Goal: Task Accomplishment & Management: Complete application form

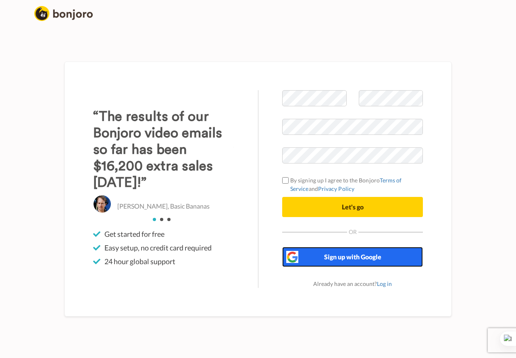
click at [340, 261] on button "Sign up with Google" at bounding box center [352, 257] width 141 height 20
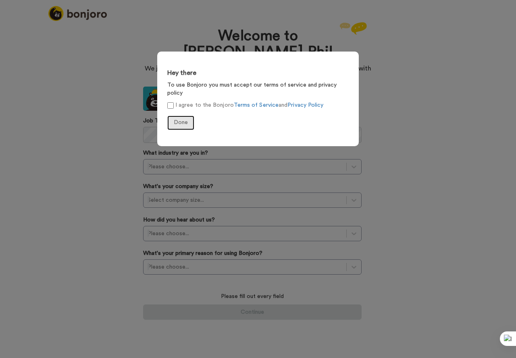
click at [183, 120] on span "Done" at bounding box center [181, 123] width 14 height 6
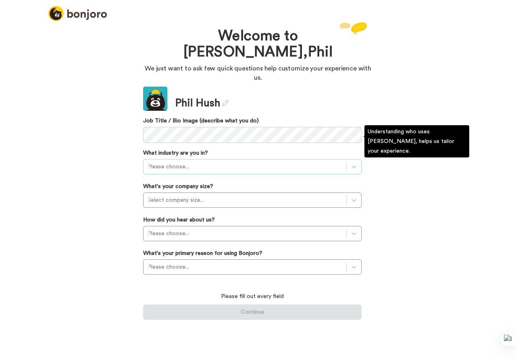
click at [173, 162] on div at bounding box center [245, 167] width 195 height 10
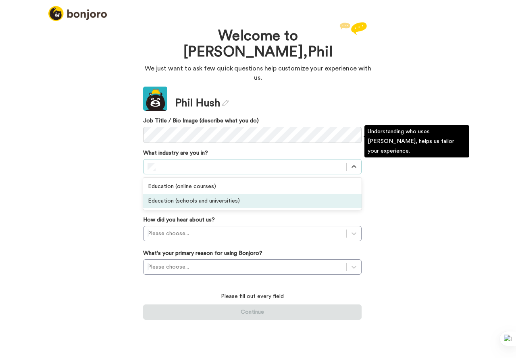
click at [171, 194] on div "Education (schools and universities)" at bounding box center [252, 201] width 219 height 15
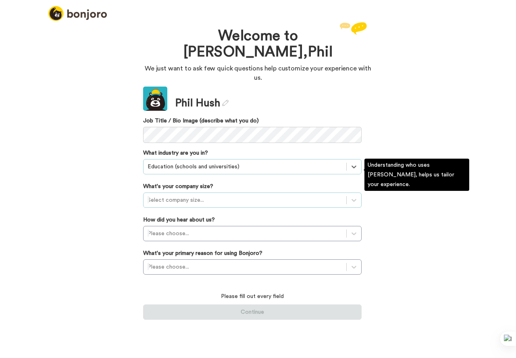
click at [173, 196] on div at bounding box center [245, 201] width 195 height 10
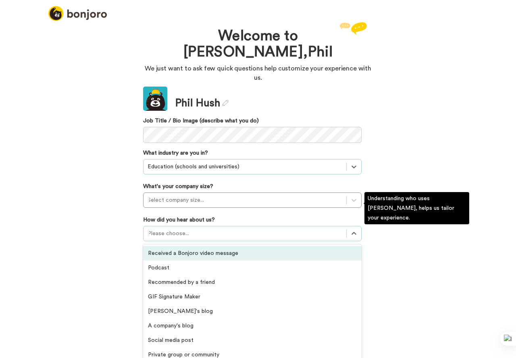
click at [175, 229] on div at bounding box center [245, 234] width 195 height 10
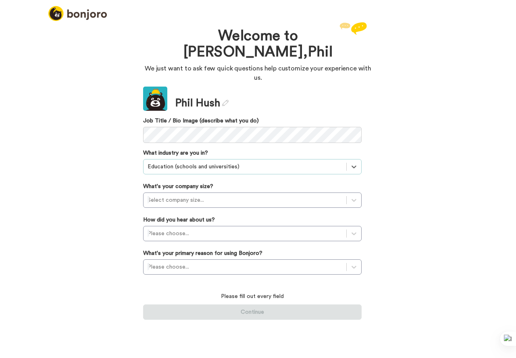
click at [429, 144] on div "Welcome to [PERSON_NAME], [PERSON_NAME] We just want to ask few quick questions…" at bounding box center [258, 189] width 516 height 338
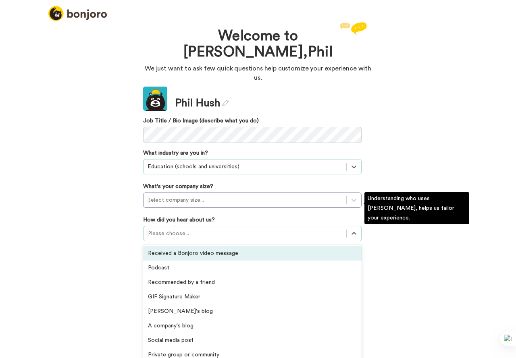
click at [179, 229] on div at bounding box center [245, 234] width 195 height 10
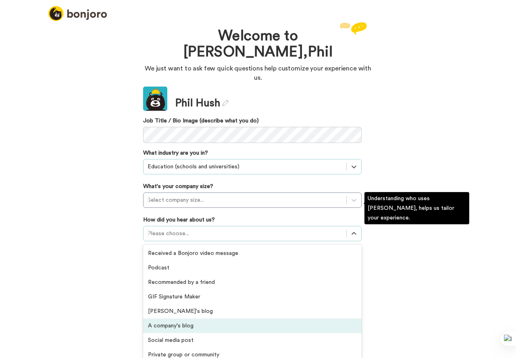
click at [180, 319] on div "A company's blog" at bounding box center [252, 326] width 219 height 15
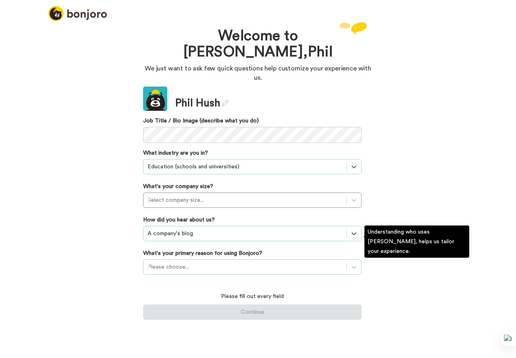
click at [193, 262] on div at bounding box center [245, 267] width 195 height 10
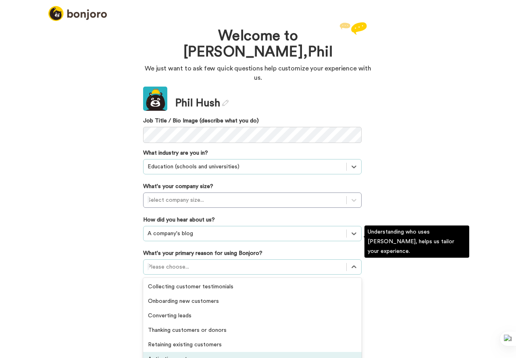
click at [183, 352] on div "Activating customers" at bounding box center [252, 359] width 219 height 15
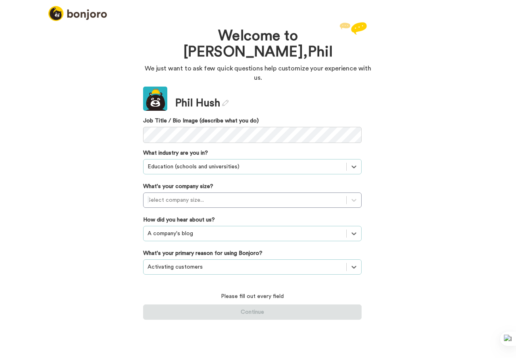
click at [435, 108] on div "Welcome to [PERSON_NAME], [PERSON_NAME] We just want to ask few quick questions…" at bounding box center [258, 189] width 516 height 338
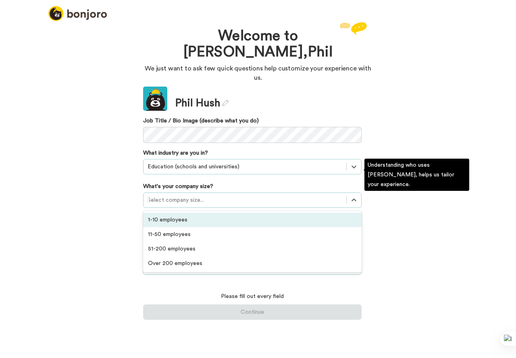
click at [205, 196] on div at bounding box center [245, 201] width 195 height 10
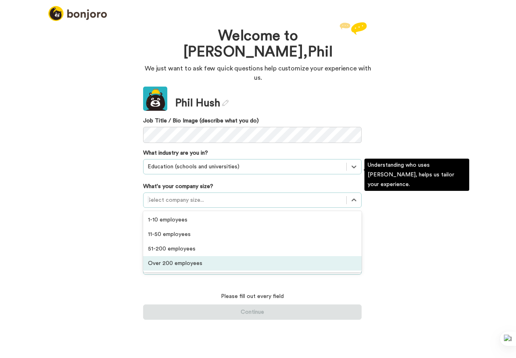
click at [183, 256] on div "Over 200 employees" at bounding box center [252, 263] width 219 height 15
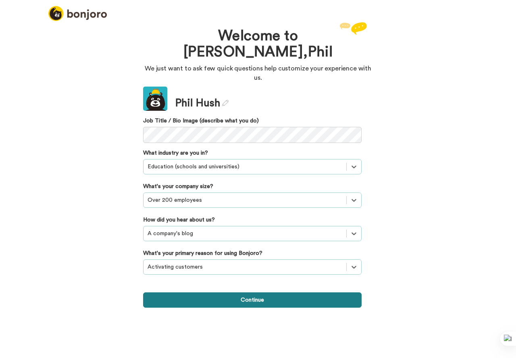
click at [267, 293] on button "Continue" at bounding box center [252, 300] width 219 height 15
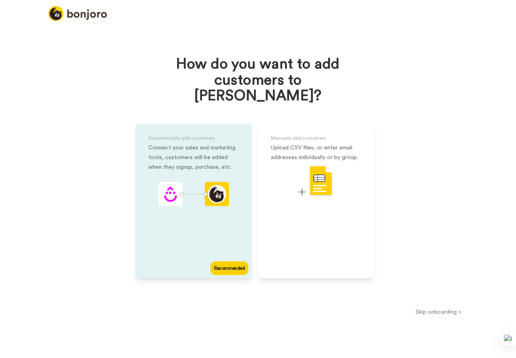
click at [231, 262] on div "Recommended" at bounding box center [229, 269] width 38 height 14
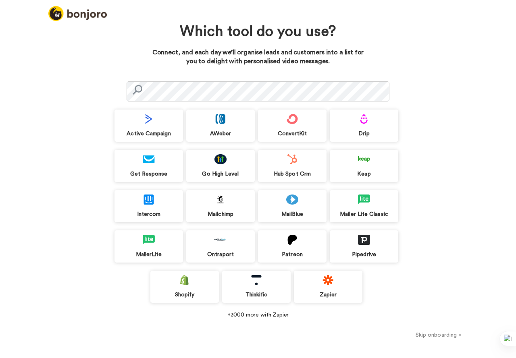
click at [222, 208] on div "Mailchimp" at bounding box center [220, 206] width 69 height 32
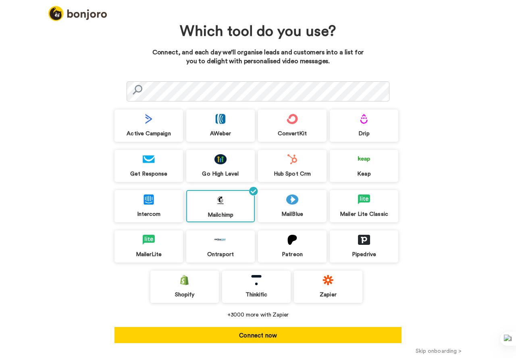
click at [246, 194] on div "Mailchimp" at bounding box center [220, 206] width 69 height 32
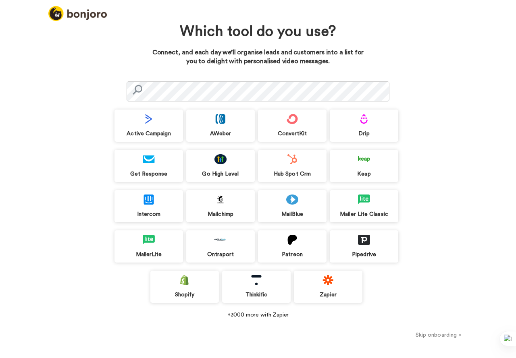
click at [436, 333] on button "Skip onboarding >" at bounding box center [438, 335] width 155 height 8
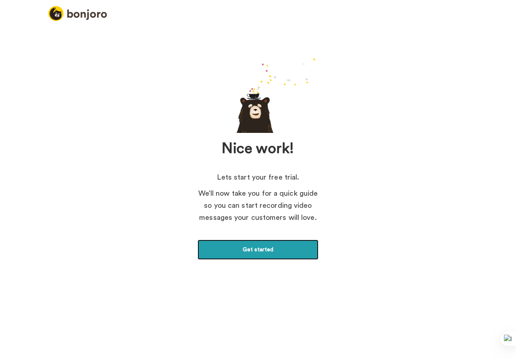
click at [248, 250] on link "Get started" at bounding box center [258, 250] width 121 height 20
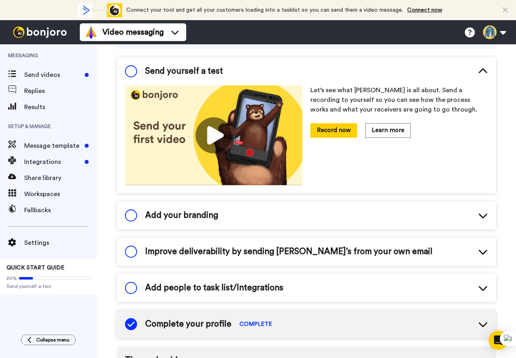
scroll to position [161, 0]
